Goal: Complete application form: Complete application form

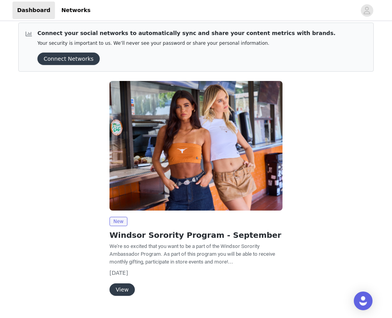
scroll to position [6, 0]
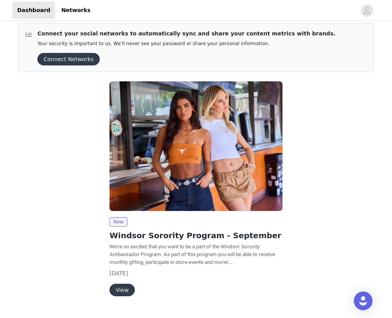
click at [70, 60] on button "Connect Networks" at bounding box center [68, 59] width 62 height 12
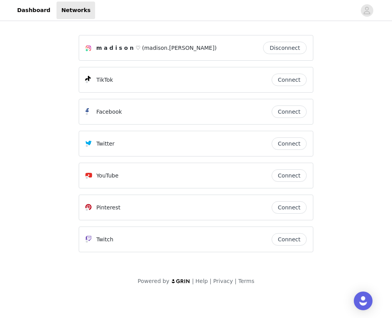
click at [295, 80] on button "Connect" at bounding box center [289, 80] width 35 height 12
click at [38, 11] on link "Dashboard" at bounding box center [33, 11] width 42 height 18
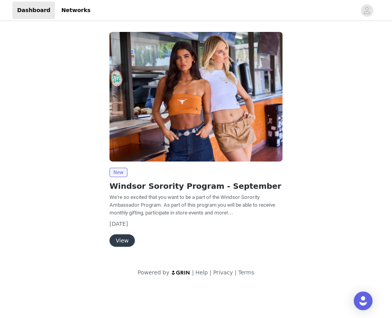
click at [116, 241] on button "View" at bounding box center [121, 241] width 25 height 12
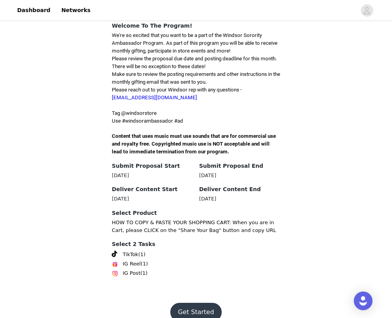
scroll to position [189, 0]
click at [114, 251] on span at bounding box center [114, 254] width 5 height 6
click at [116, 271] on img at bounding box center [115, 274] width 6 height 6
click at [186, 303] on button "Get Started" at bounding box center [196, 312] width 52 height 19
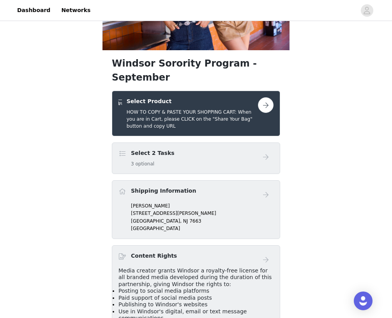
scroll to position [93, 0]
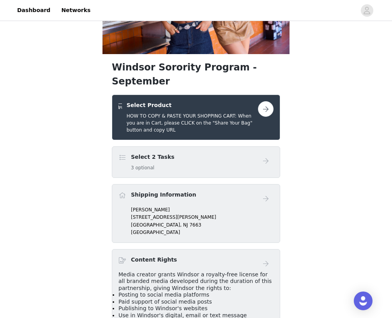
click at [272, 101] on button "button" at bounding box center [266, 109] width 16 height 16
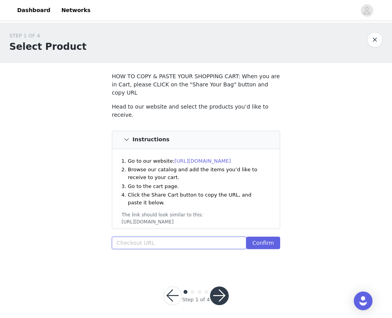
click at [157, 237] on input "text" at bounding box center [179, 243] width 134 height 12
paste input "https://www.windsorstore.com/cart/43238209454131:1,43331965812787:1,43311073099…"
type input "https://www.windsorstore.com/cart/43238209454131:1,43331965812787:1,43311073099…"
click at [255, 237] on button "Confirm" at bounding box center [263, 243] width 34 height 12
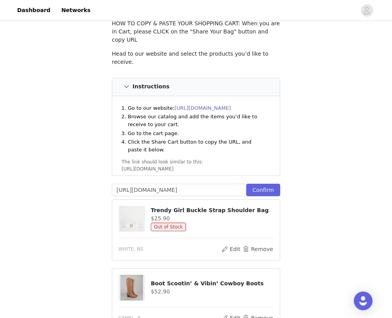
scroll to position [59, 0]
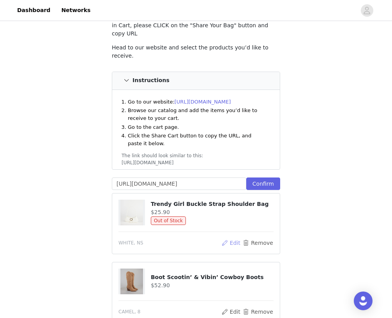
click at [236, 238] on button "Edit" at bounding box center [231, 242] width 20 height 9
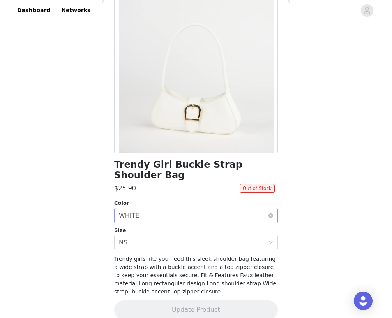
scroll to position [60, 0]
click at [224, 209] on div "Select color WHITE" at bounding box center [193, 216] width 149 height 15
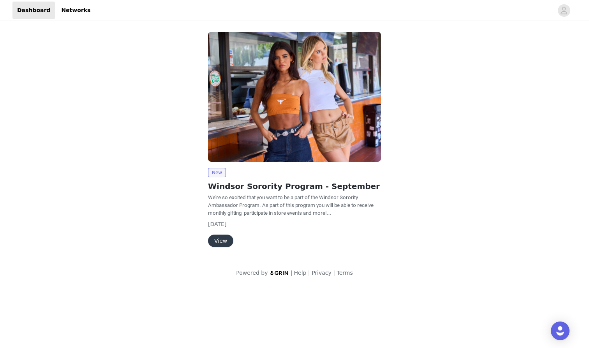
click at [213, 239] on button "View" at bounding box center [220, 241] width 25 height 12
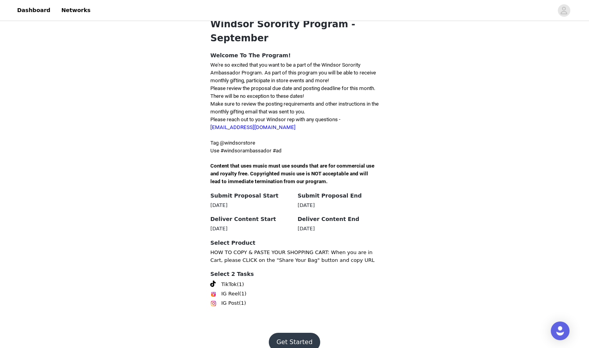
scroll to position [160, 0]
click at [292, 333] on button "Get Started" at bounding box center [295, 342] width 52 height 19
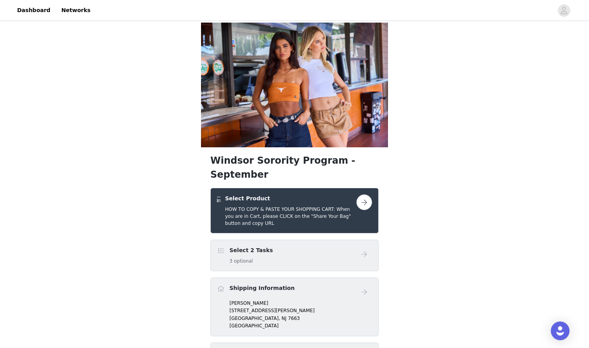
scroll to position [26, 0]
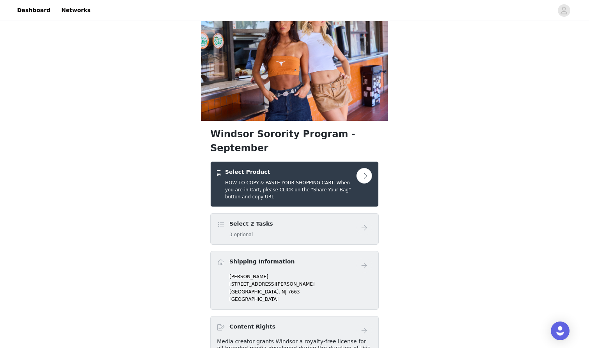
click at [363, 168] on button "button" at bounding box center [364, 176] width 16 height 16
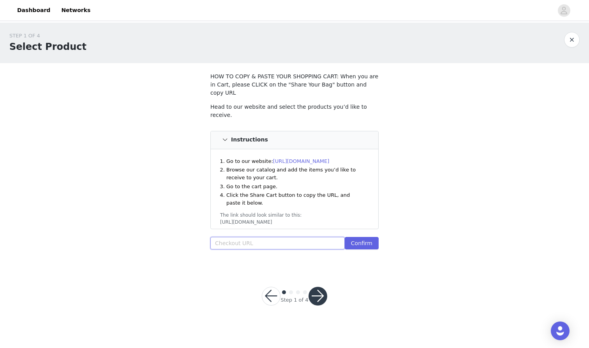
click at [285, 237] on input "text" at bounding box center [277, 243] width 134 height 12
paste input "https://www.windsorstore.com/cart/42980638130227:1,43331965812787:1,43311073099…"
type input "https://www.windsorstore.com/cart/42980638130227:1,43331965812787:1,43311073099…"
click at [366, 237] on button "Confirm" at bounding box center [362, 243] width 34 height 12
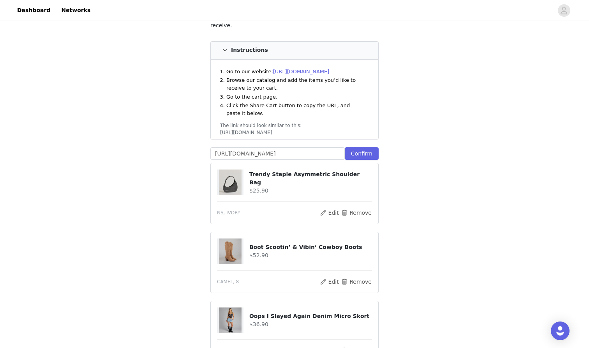
scroll to position [88, 0]
click at [338, 209] on button "Edit" at bounding box center [329, 213] width 20 height 9
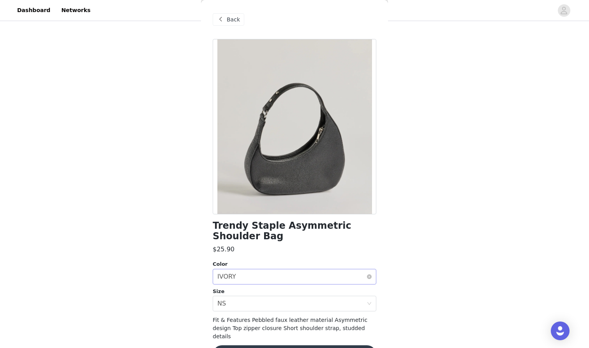
click at [272, 279] on div "Select color IVORY" at bounding box center [291, 276] width 149 height 15
click at [162, 261] on div "STEP 1 OF 4 Select Product HOW TO COPY & PASTE YOUR SHOPPING CART: When you are…" at bounding box center [294, 226] width 589 height 584
click at [220, 21] on span at bounding box center [220, 19] width 9 height 9
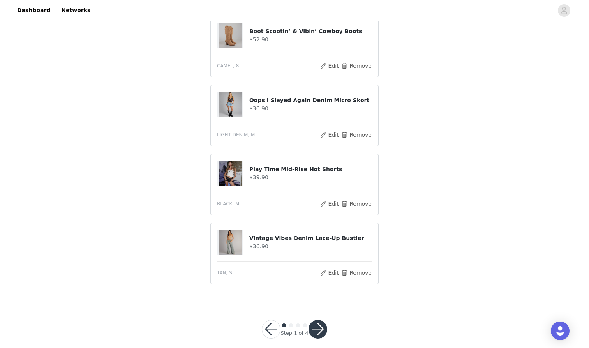
scroll to position [305, 0]
click at [318, 320] on button "button" at bounding box center [318, 329] width 19 height 19
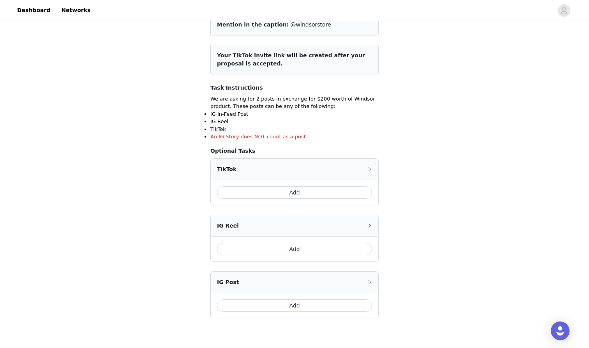
scroll to position [80, 0]
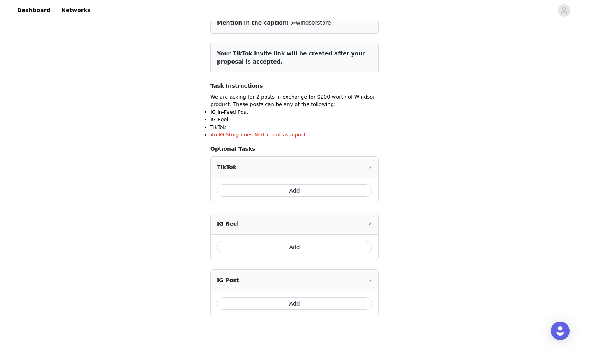
click at [244, 191] on button "Add" at bounding box center [294, 190] width 155 height 12
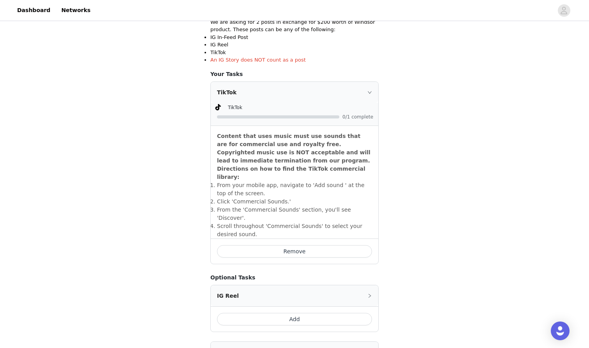
scroll to position [154, 0]
click at [280, 223] on li "​Scroll throughout 'Commercial Sounds' to select your desired sound." at bounding box center [294, 231] width 155 height 16
click at [369, 92] on icon "icon: right" at bounding box center [369, 93] width 5 height 5
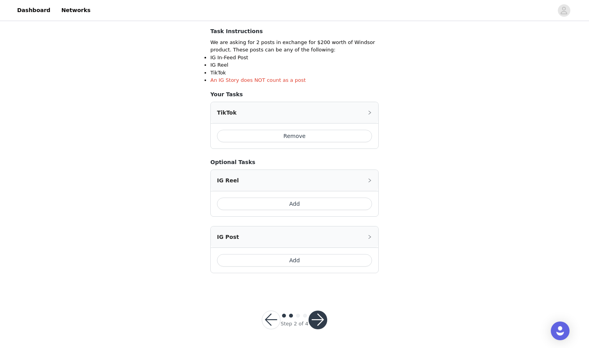
scroll to position [134, 0]
click at [325, 262] on button "Add" at bounding box center [294, 261] width 155 height 12
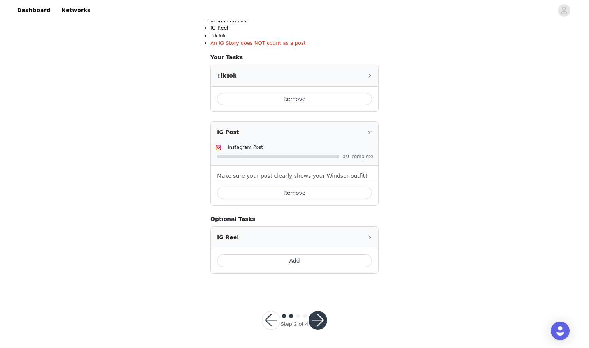
scroll to position [171, 0]
click at [462, 192] on div "STEP 2 OF 4 Select 2 Tasks Include the following in your post Hashtag in the ca…" at bounding box center [294, 72] width 589 height 441
click at [373, 133] on div "IG Post" at bounding box center [295, 132] width 168 height 21
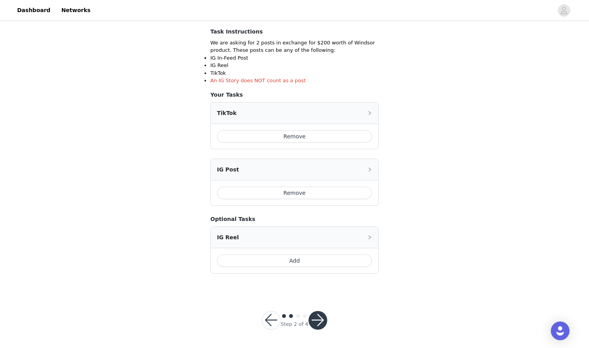
scroll to position [134, 0]
click at [320, 322] on button "button" at bounding box center [318, 320] width 19 height 19
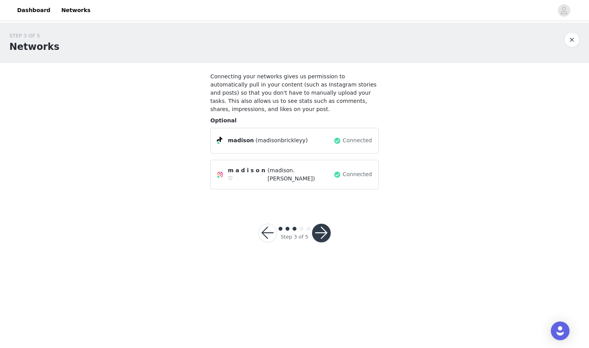
click at [323, 230] on button "button" at bounding box center [321, 233] width 19 height 19
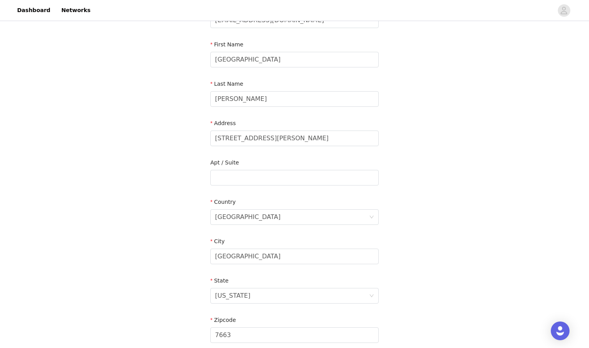
scroll to position [71, 0]
drag, startPoint x: 278, startPoint y: 135, endPoint x: 116, endPoint y: 122, distance: 163.0
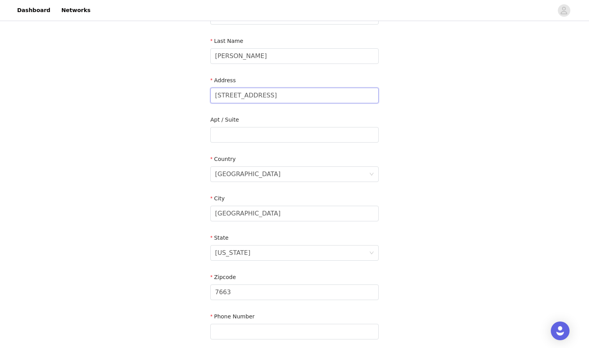
scroll to position [134, 0]
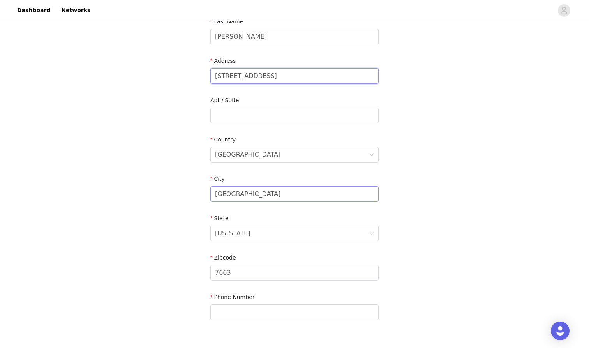
type input "1007 Cambridge Creek Court"
type input "S"
type input "Clemson"
click at [284, 235] on div "New Jersey" at bounding box center [292, 233] width 154 height 15
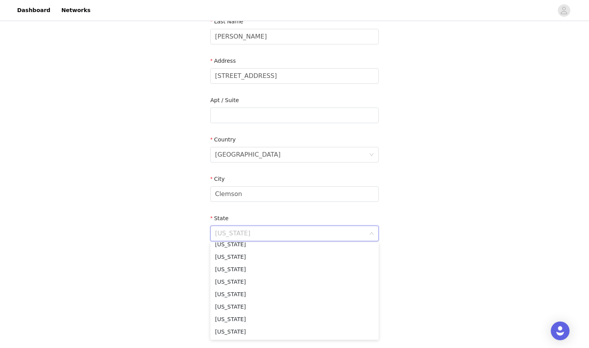
scroll to position [605, 0]
click at [230, 265] on li "South Carolina" at bounding box center [294, 269] width 168 height 12
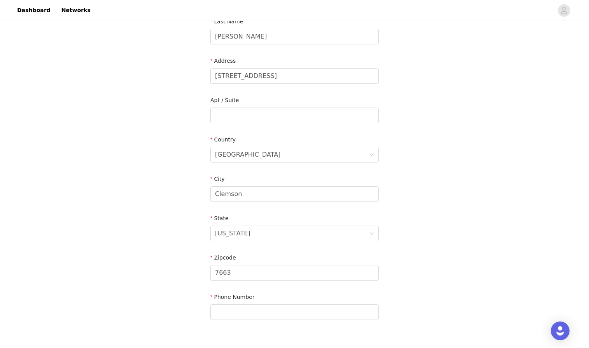
click at [164, 258] on div "STEP 4 OF 5 Shipping Information Email mjbrick@clemson.edu First Name Madison L…" at bounding box center [294, 115] width 589 height 453
drag, startPoint x: 235, startPoint y: 273, endPoint x: 164, endPoint y: 270, distance: 70.6
type input "29631"
click at [111, 269] on div "STEP 4 OF 5 Shipping Information Email mjbrick@clemson.edu First Name Madison L…" at bounding box center [294, 115] width 589 height 453
type input "2019688354"
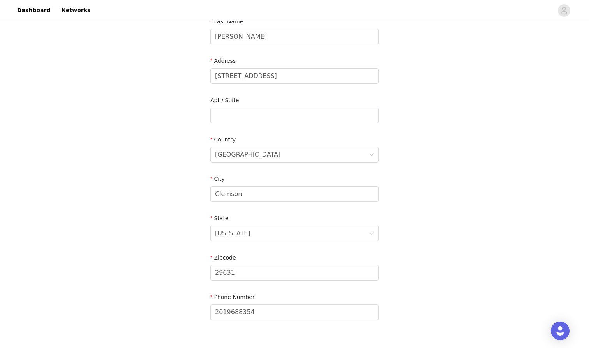
click at [160, 281] on div "STEP 4 OF 5 Shipping Information Email mjbrick@clemson.edu First Name Madison L…" at bounding box center [294, 115] width 589 height 453
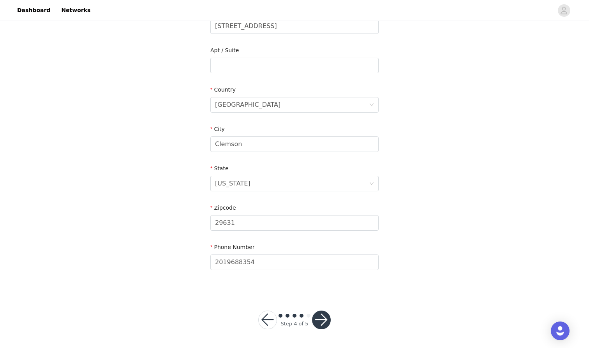
scroll to position [183, 0]
click at [319, 318] on button "button" at bounding box center [321, 320] width 19 height 19
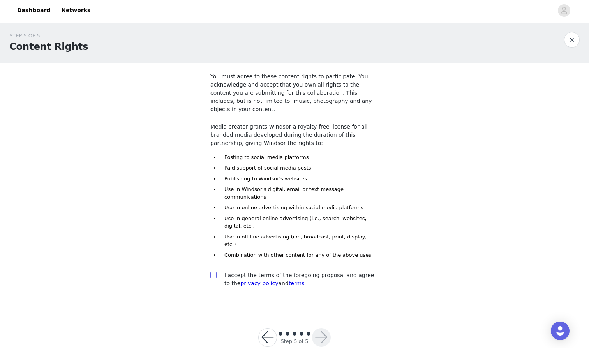
click at [213, 272] on input "checkbox" at bounding box center [212, 274] width 5 height 5
checkbox input "true"
click at [316, 328] on button "button" at bounding box center [321, 337] width 19 height 19
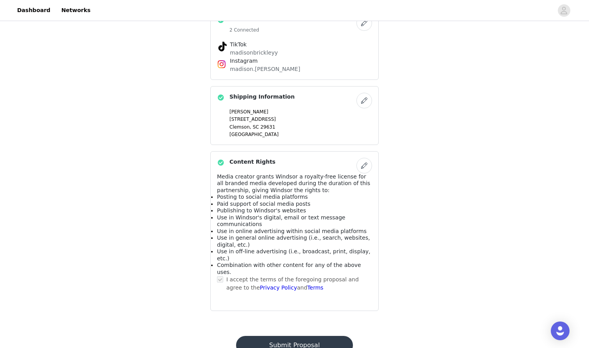
scroll to position [430, 0]
click at [265, 336] on button "Submit Proposal" at bounding box center [294, 345] width 116 height 19
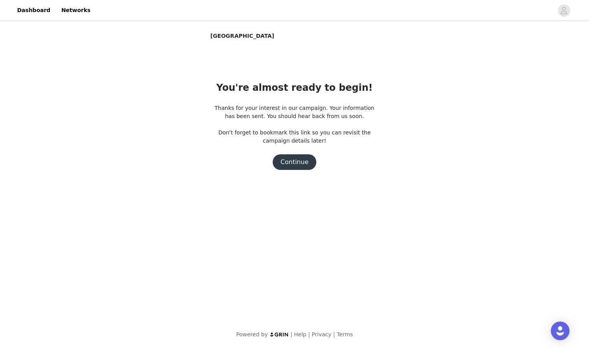
scroll to position [0, 0]
click at [296, 159] on button "Continue" at bounding box center [295, 162] width 44 height 16
